Goal: Information Seeking & Learning: Understand process/instructions

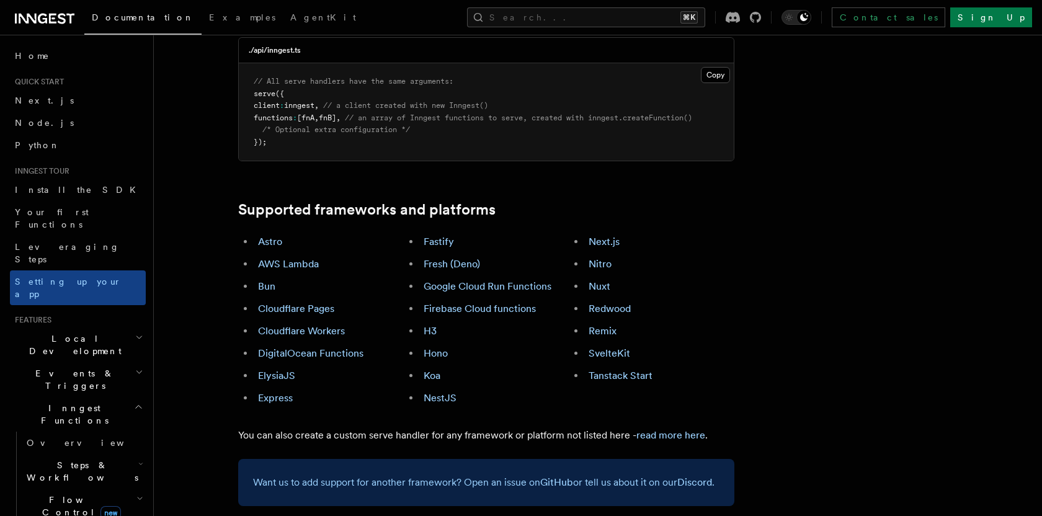
scroll to position [597, 0]
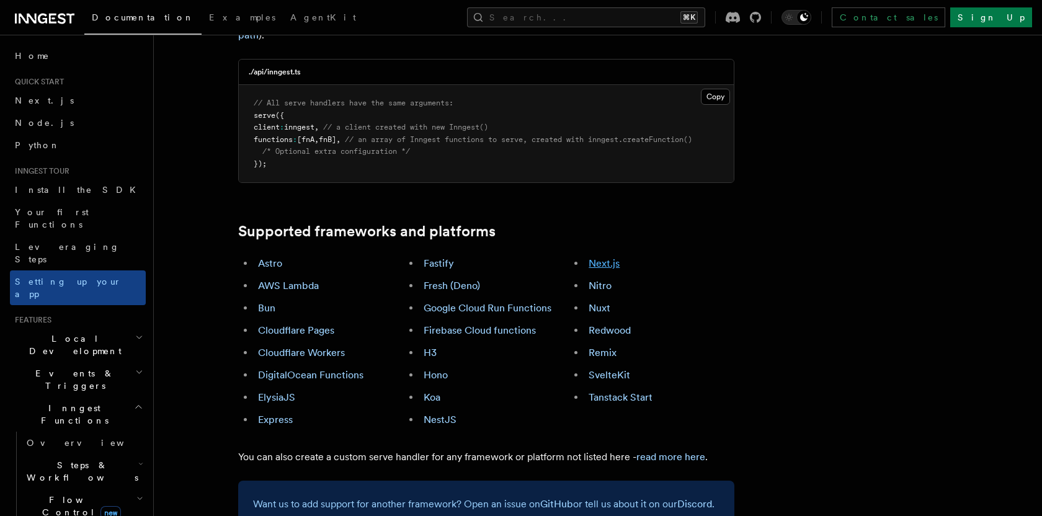
click at [609, 257] on link "Next.js" at bounding box center [604, 263] width 31 height 12
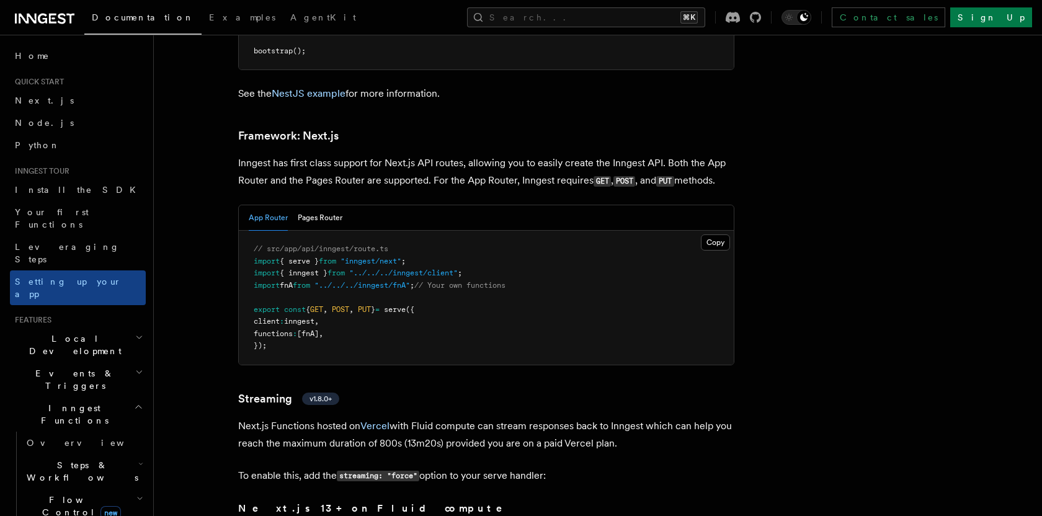
scroll to position [8023, 0]
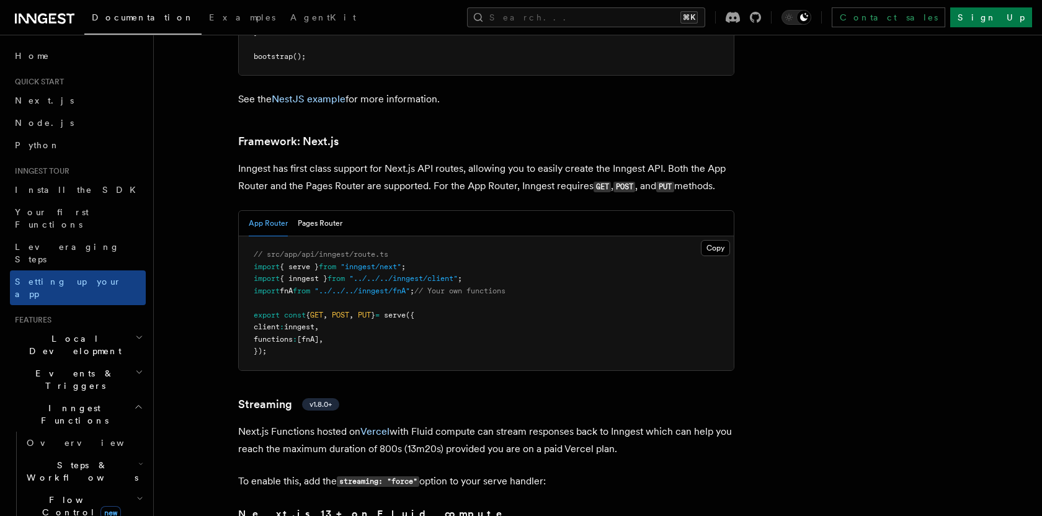
click at [264, 262] on span "import" at bounding box center [267, 266] width 26 height 9
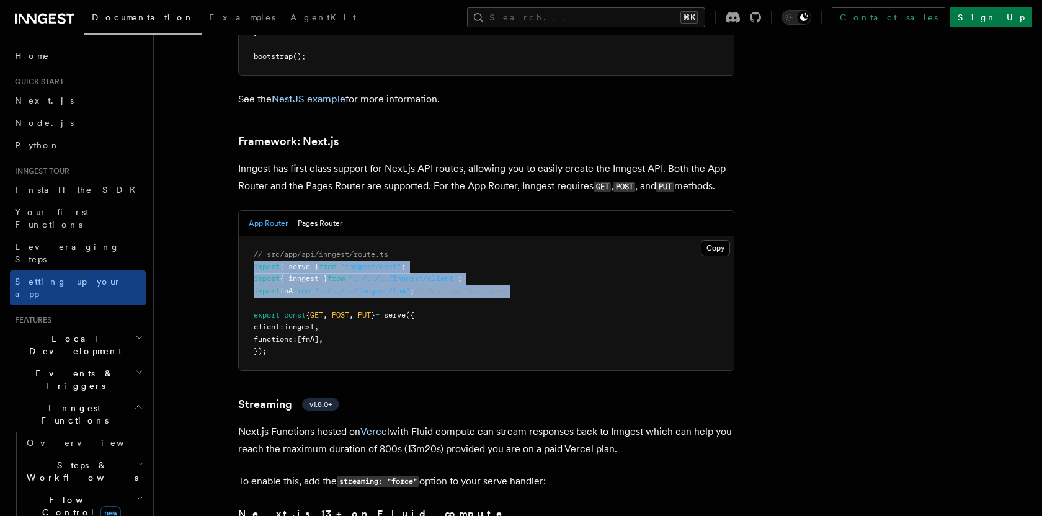
drag, startPoint x: 264, startPoint y: 211, endPoint x: 537, endPoint y: 232, distance: 274.3
click at [537, 236] on pre "// src/app/api/inngest/route.ts import { serve } from "inngest/next" ; import {…" at bounding box center [486, 303] width 495 height 134
copy code "import { serve } from "inngest/next" ; import { inngest } from "../../../innges…"
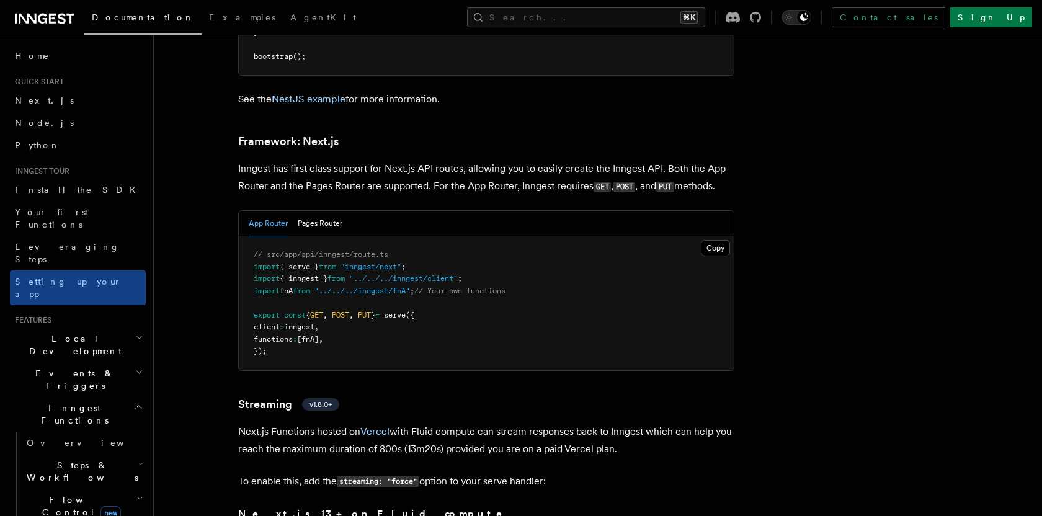
click at [314, 287] on span at bounding box center [312, 291] width 4 height 9
click at [315, 274] on span "{ inngest }" at bounding box center [304, 278] width 48 height 9
click at [305, 262] on span "{ serve }" at bounding box center [299, 266] width 39 height 9
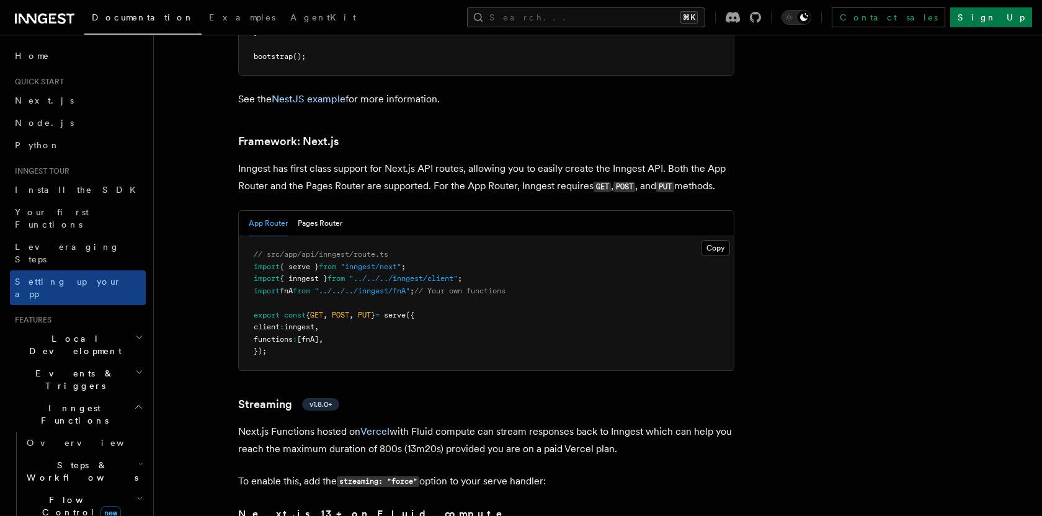
click at [406, 311] on span "serve" at bounding box center [395, 315] width 22 height 9
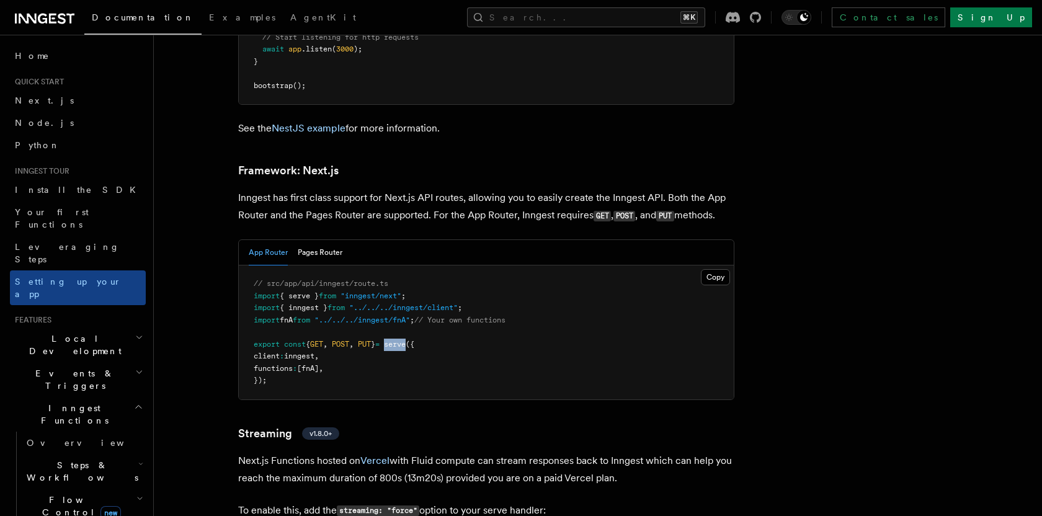
scroll to position [7979, 0]
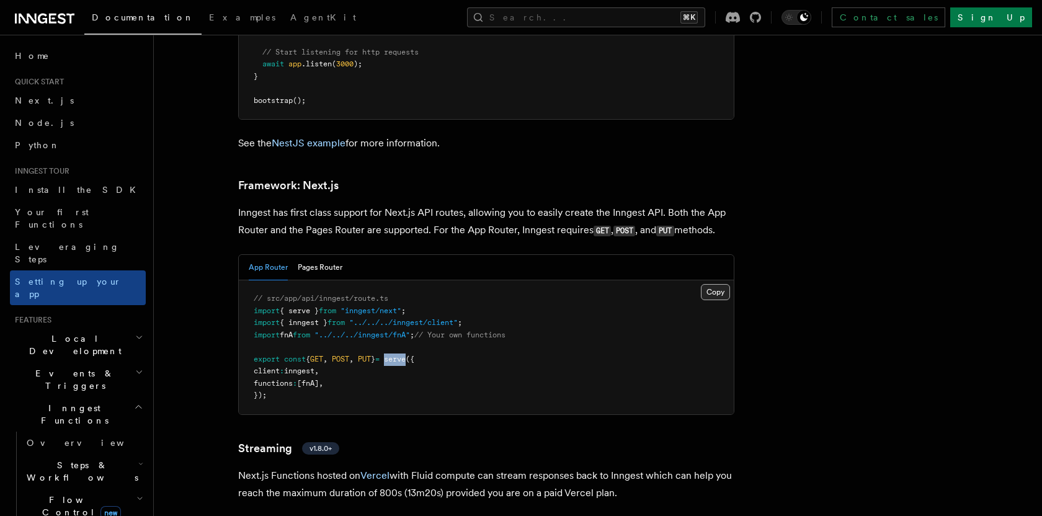
click at [714, 284] on button "Copy Copied" at bounding box center [715, 292] width 29 height 16
